Goal: Find contact information: Find contact information

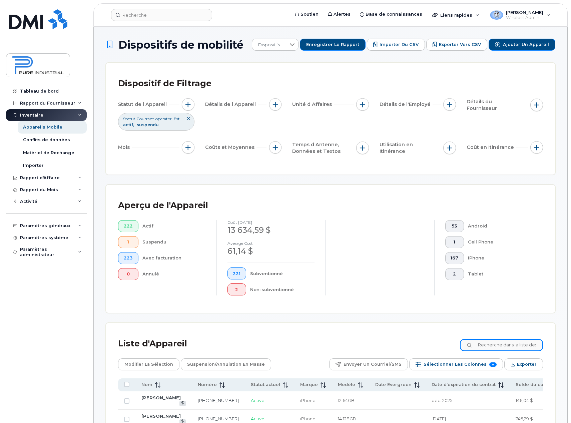
click at [494, 347] on input at bounding box center [501, 345] width 83 height 12
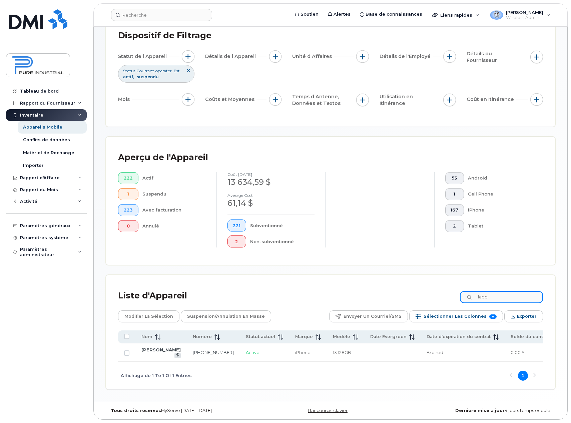
scroll to position [56, 0]
type input "lapo"
click at [143, 348] on link "[PERSON_NAME]" at bounding box center [160, 349] width 39 height 5
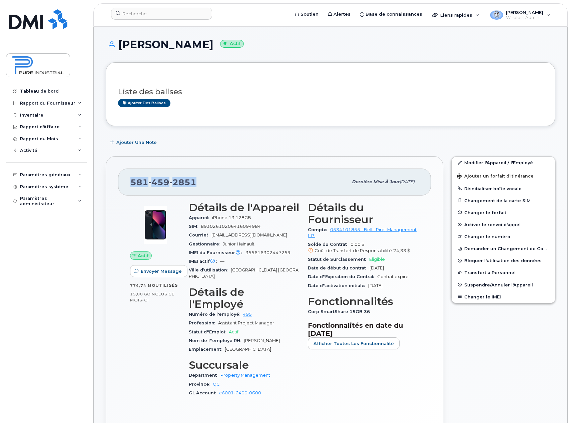
drag, startPoint x: 200, startPoint y: 180, endPoint x: 132, endPoint y: 185, distance: 68.5
click at [132, 185] on div "[PHONE_NUMBER]" at bounding box center [238, 182] width 217 height 14
copy span "[PHONE_NUMBER]"
